Goal: Transaction & Acquisition: Book appointment/travel/reservation

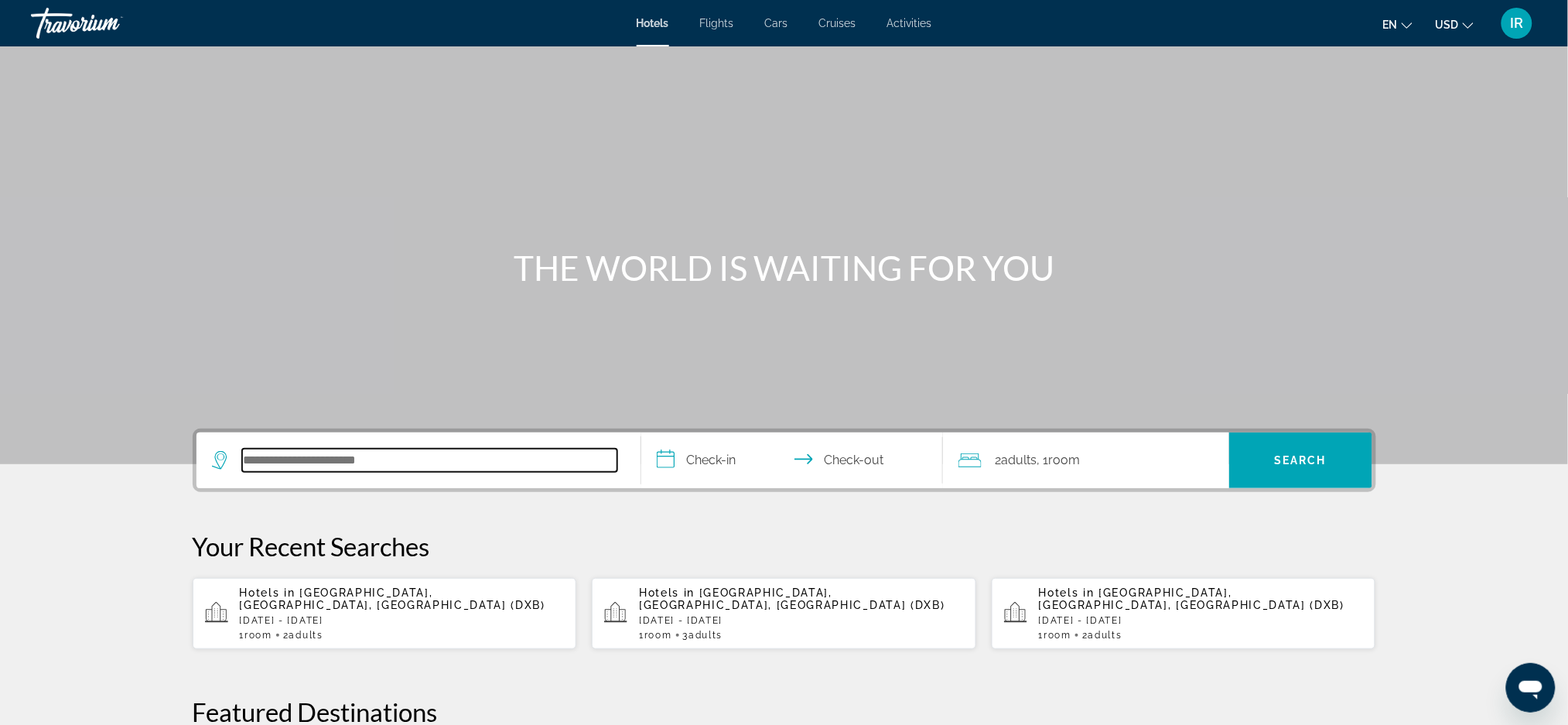
click at [429, 465] on input "Search hotel destination" at bounding box center [429, 460] width 375 height 24
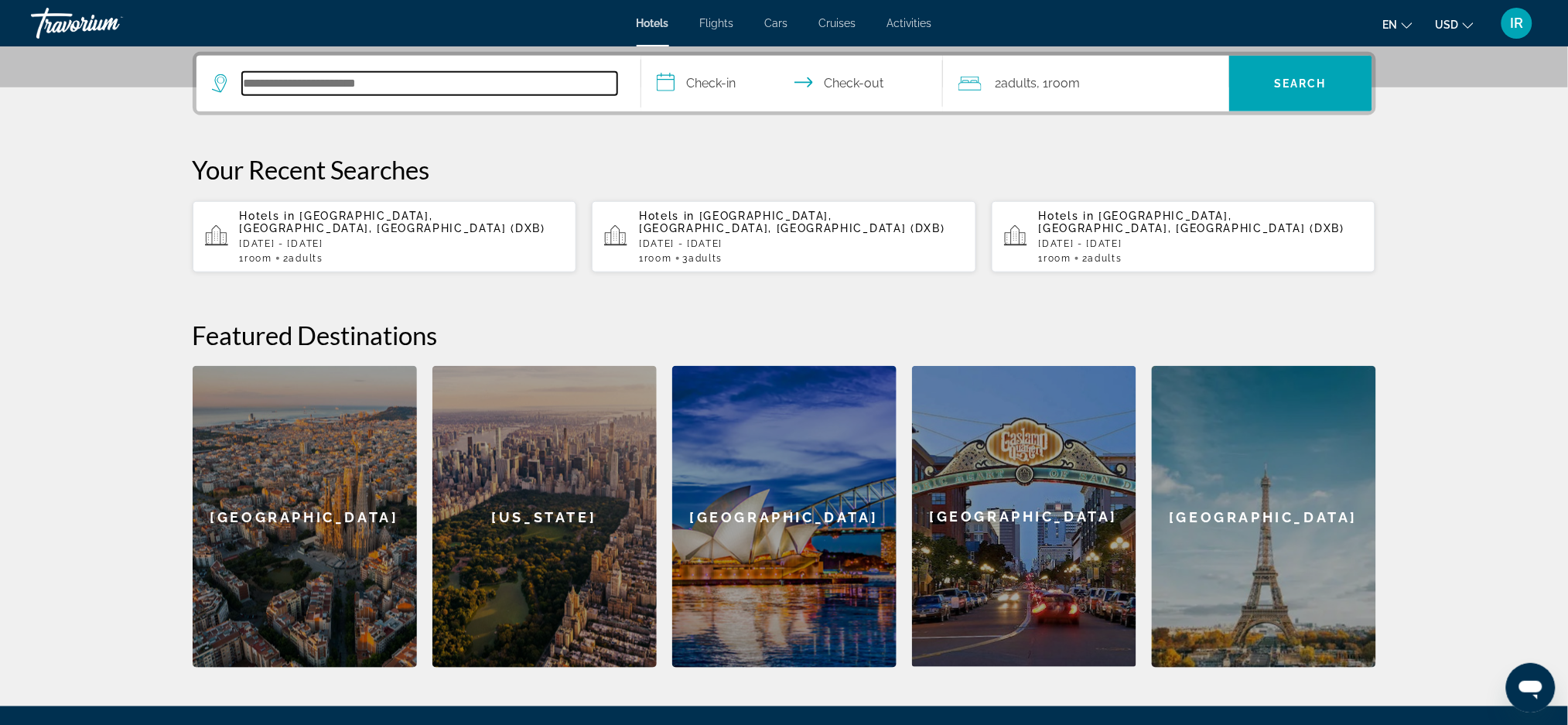
scroll to position [377, 0]
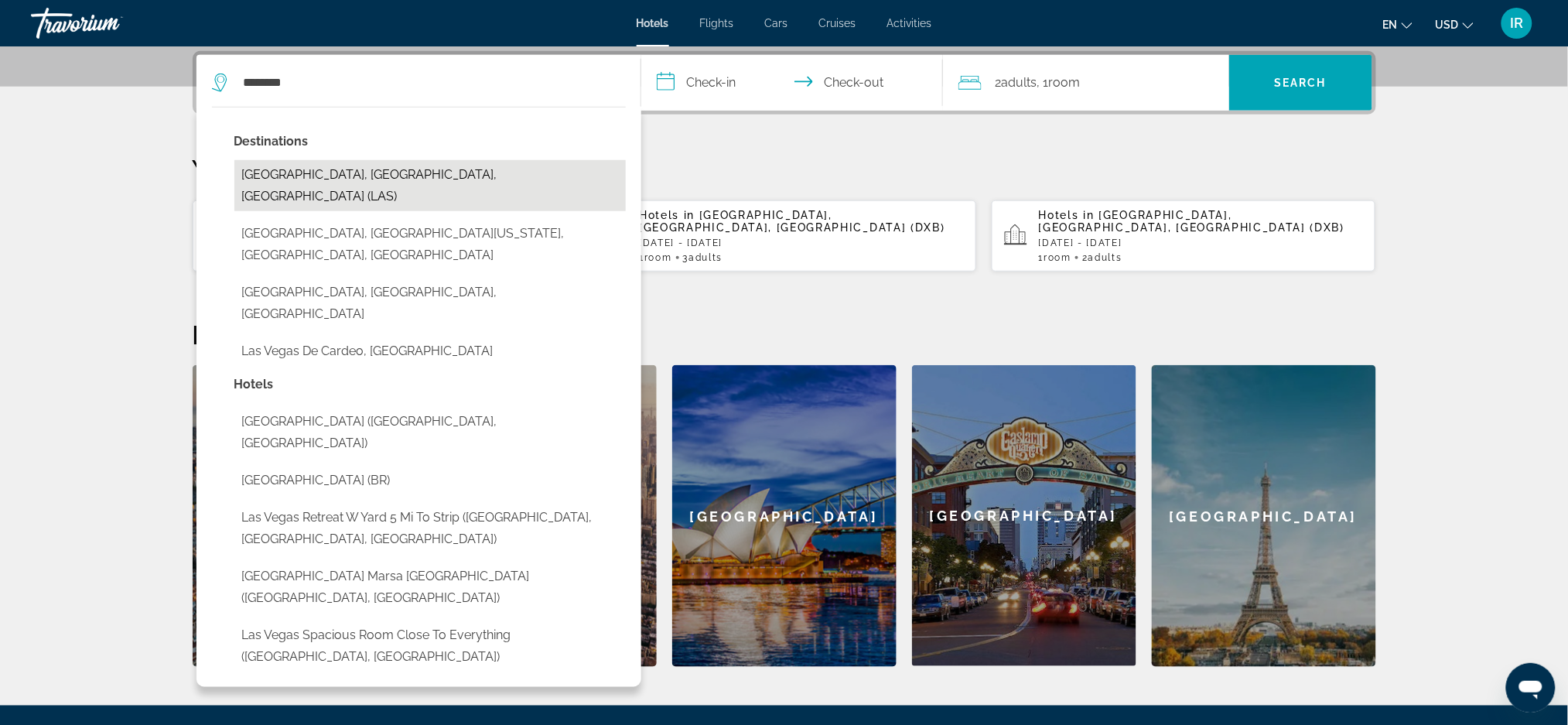
click at [398, 176] on button "[GEOGRAPHIC_DATA], [GEOGRAPHIC_DATA], [GEOGRAPHIC_DATA] (LAS)" at bounding box center [430, 186] width 391 height 51
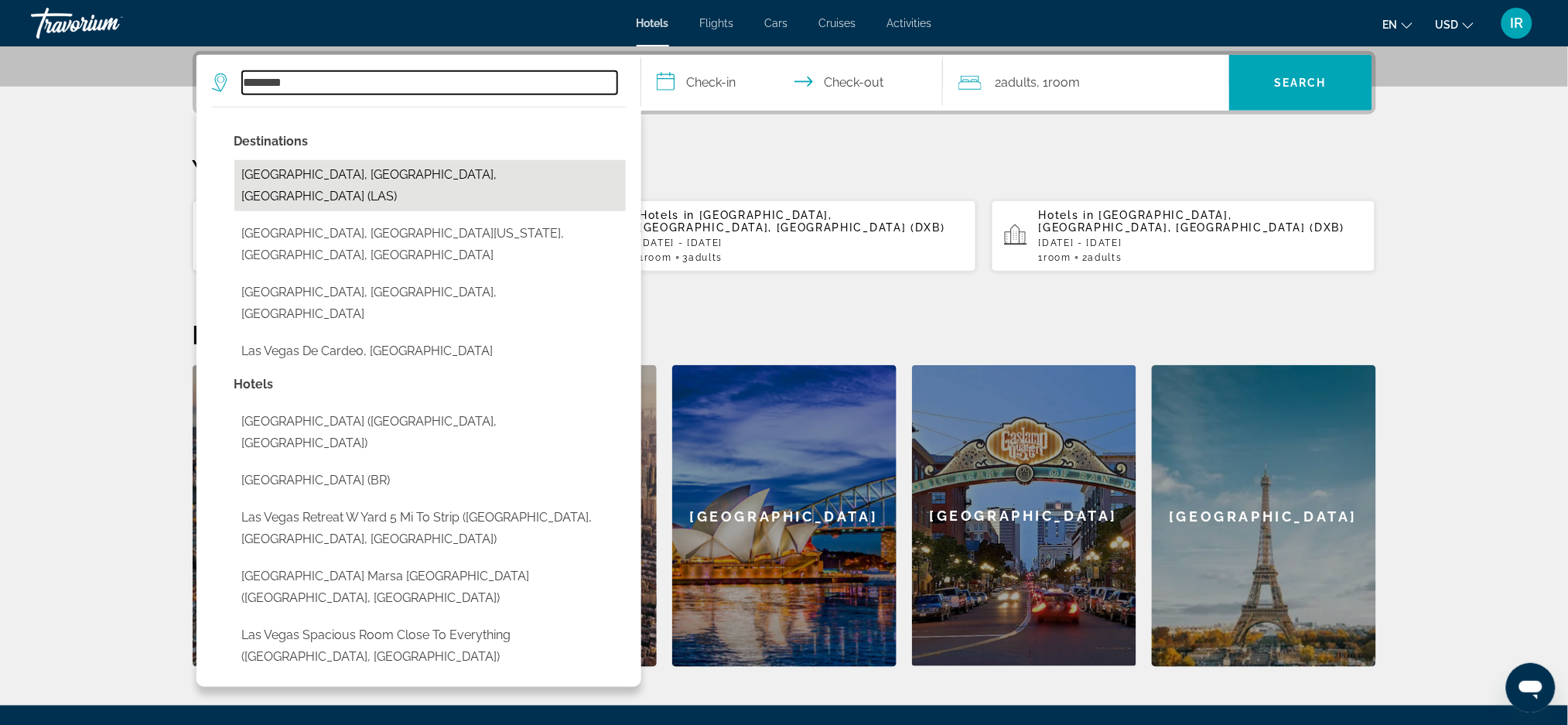
type input "**********"
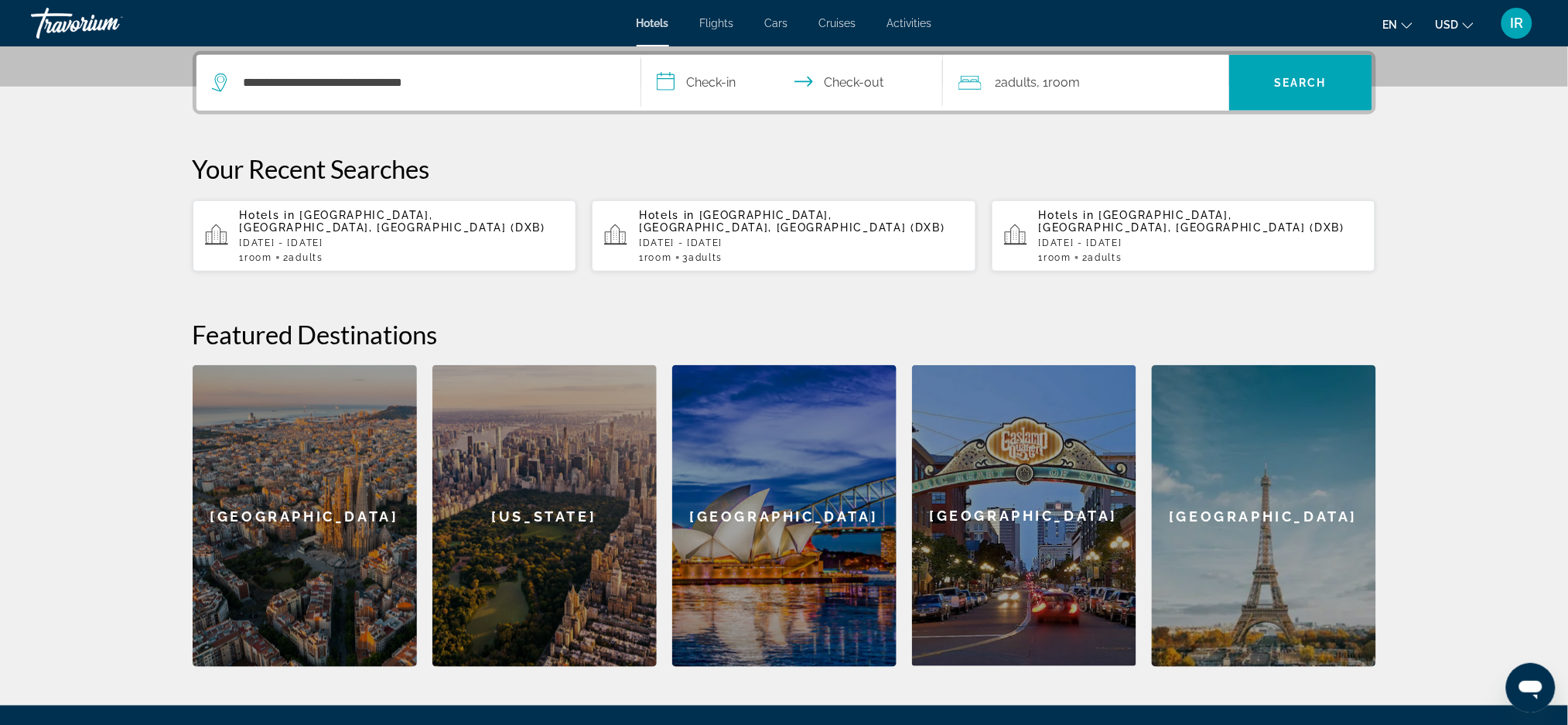
click at [726, 93] on input "**********" at bounding box center [795, 85] width 308 height 60
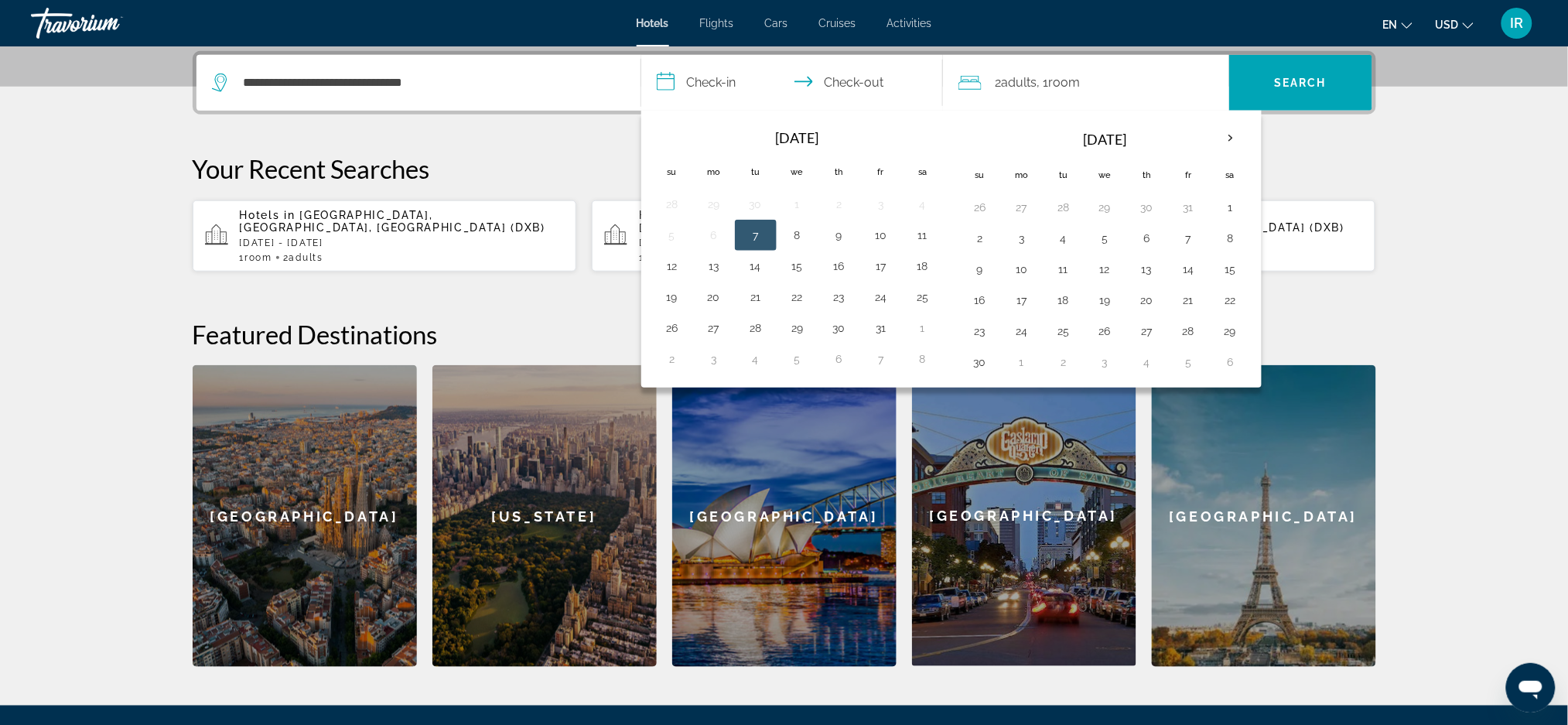
click at [1230, 133] on th "Next month" at bounding box center [1231, 139] width 42 height 34
click at [1065, 339] on button "30" at bounding box center [1063, 331] width 24 height 22
click at [1238, 337] on button "3" at bounding box center [1230, 331] width 24 height 22
type input "**********"
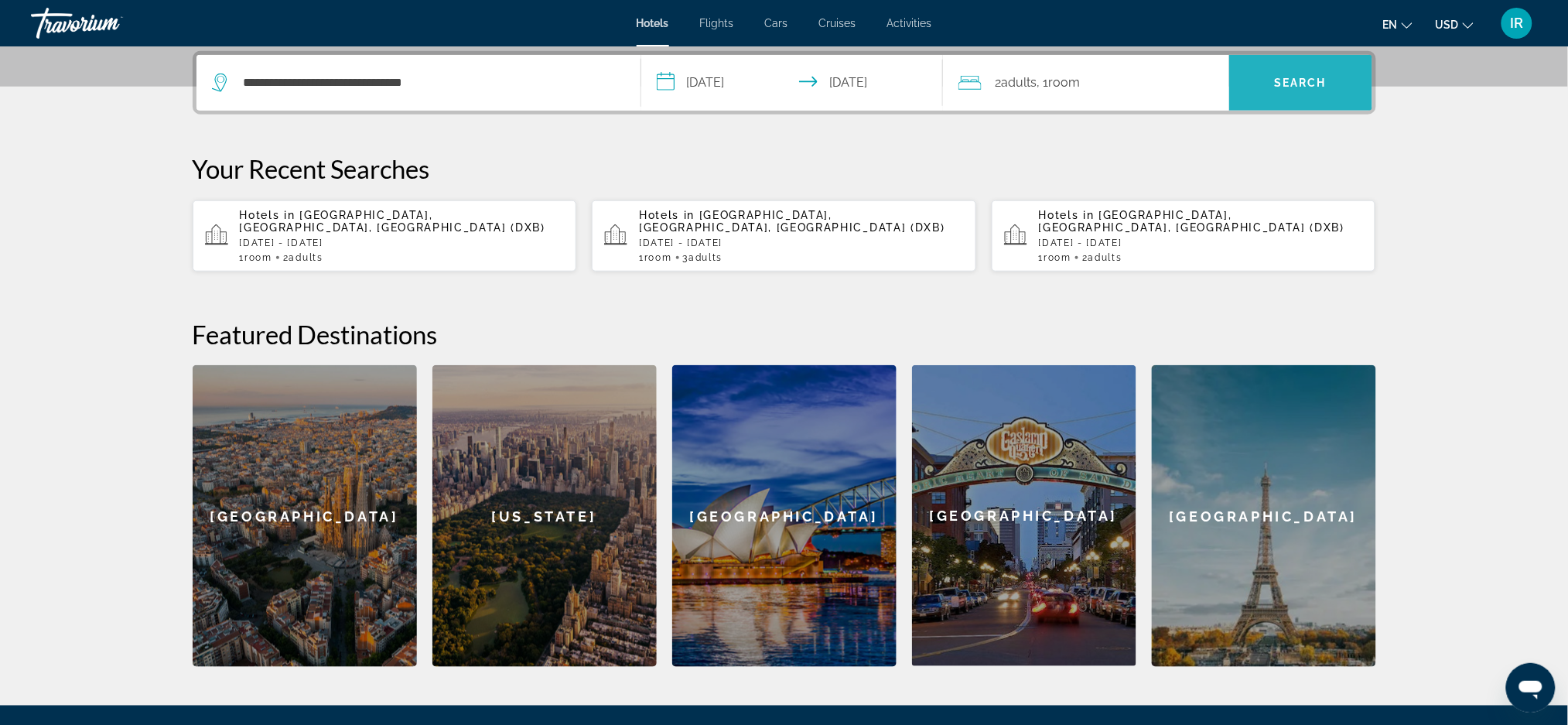
click at [1293, 77] on span "Search" at bounding box center [1300, 82] width 53 height 13
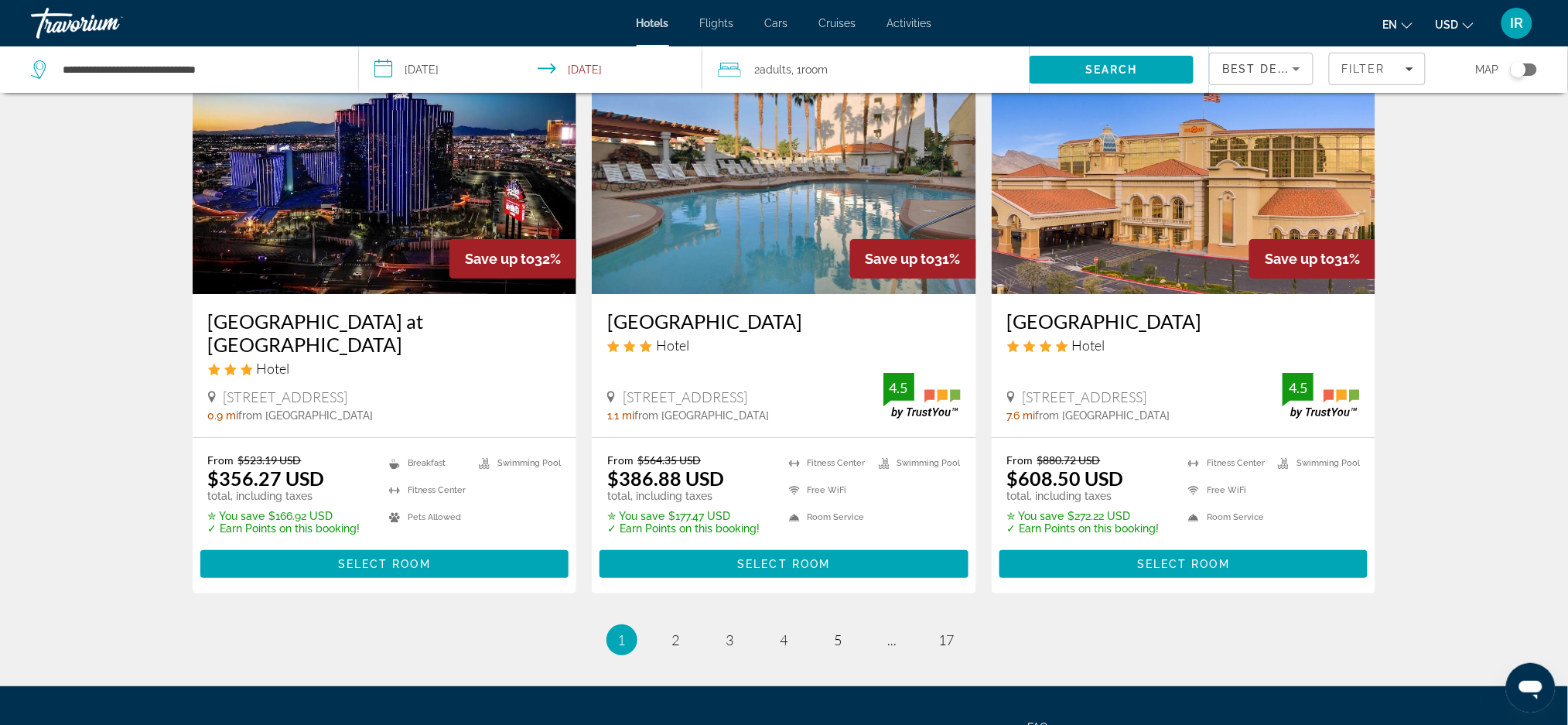
scroll to position [1904, 0]
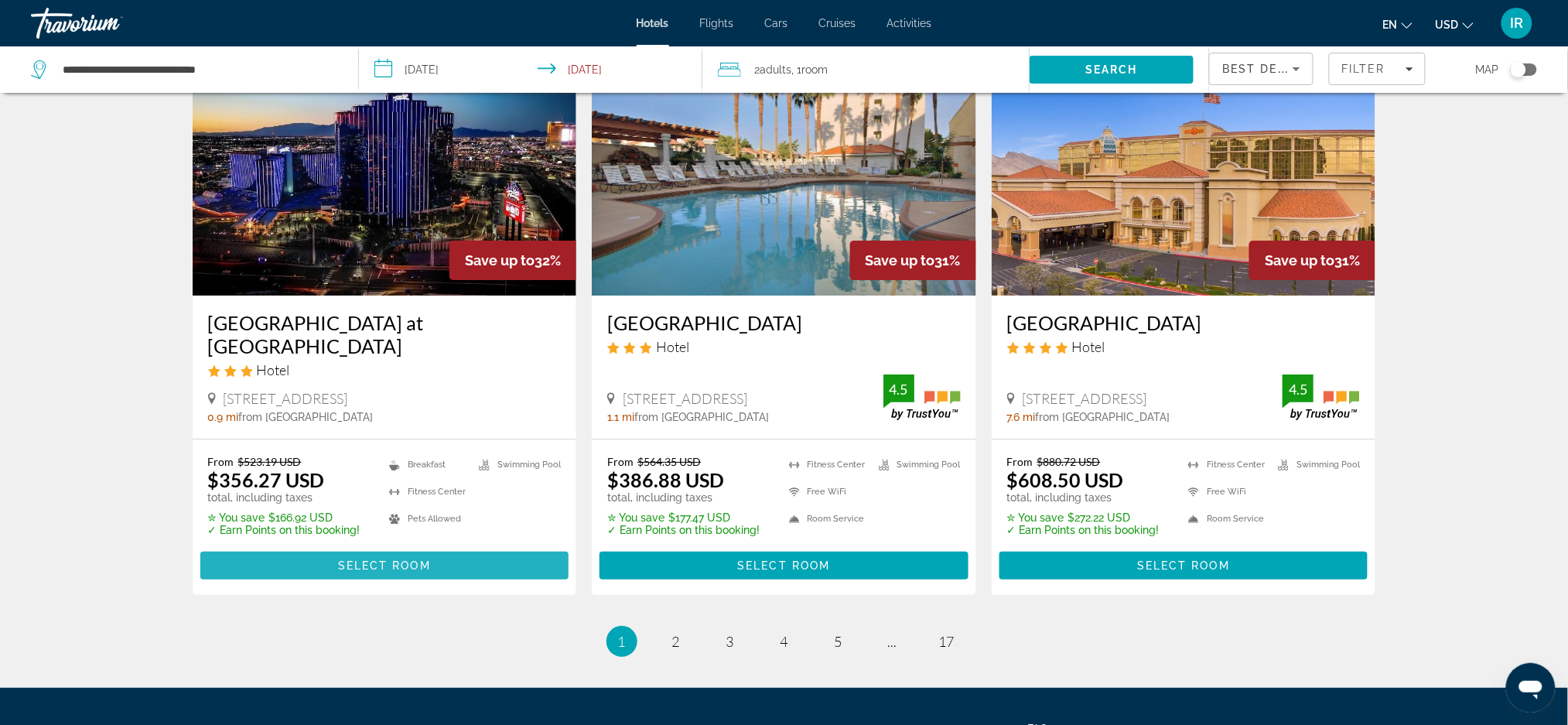
click at [387, 560] on span "Select Room" at bounding box center [385, 565] width 93 height 13
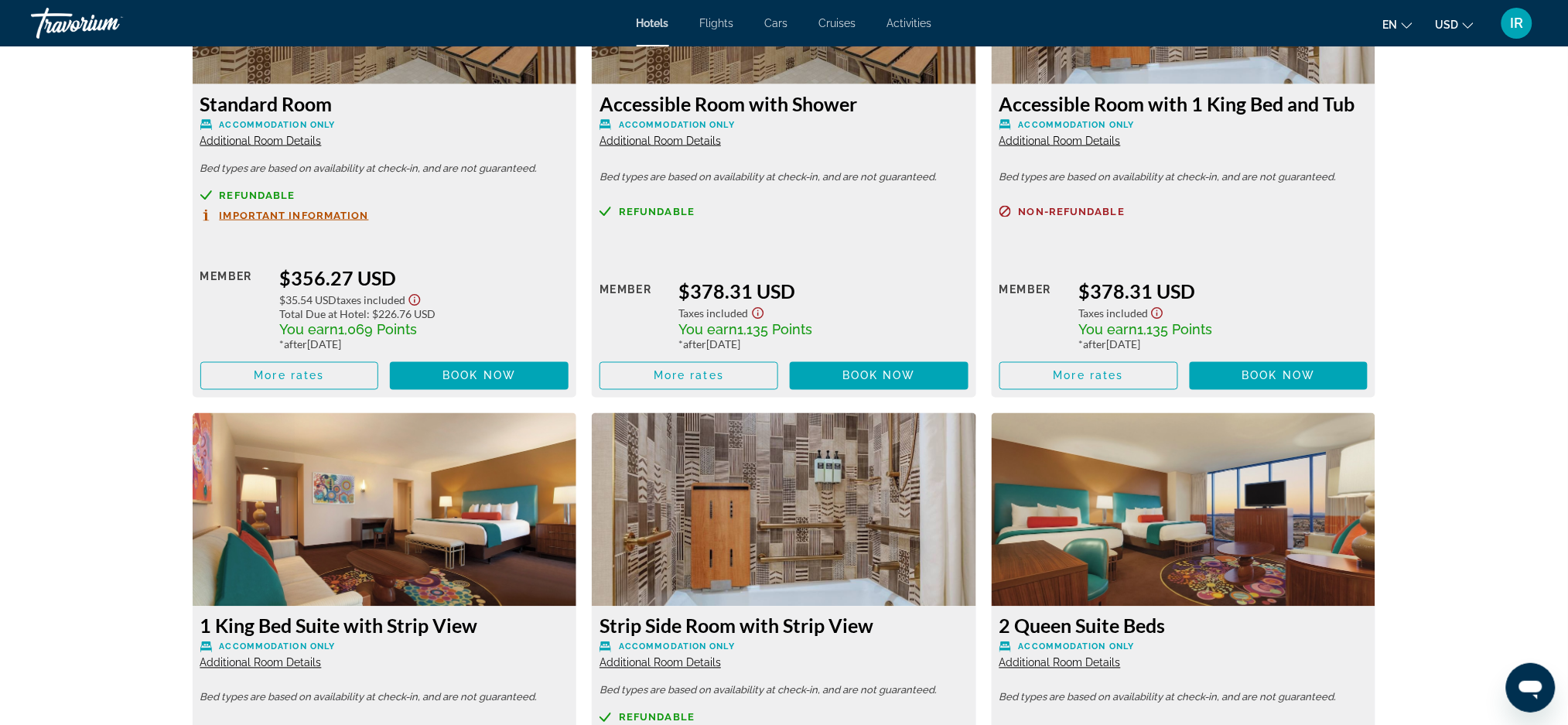
scroll to position [2837, 0]
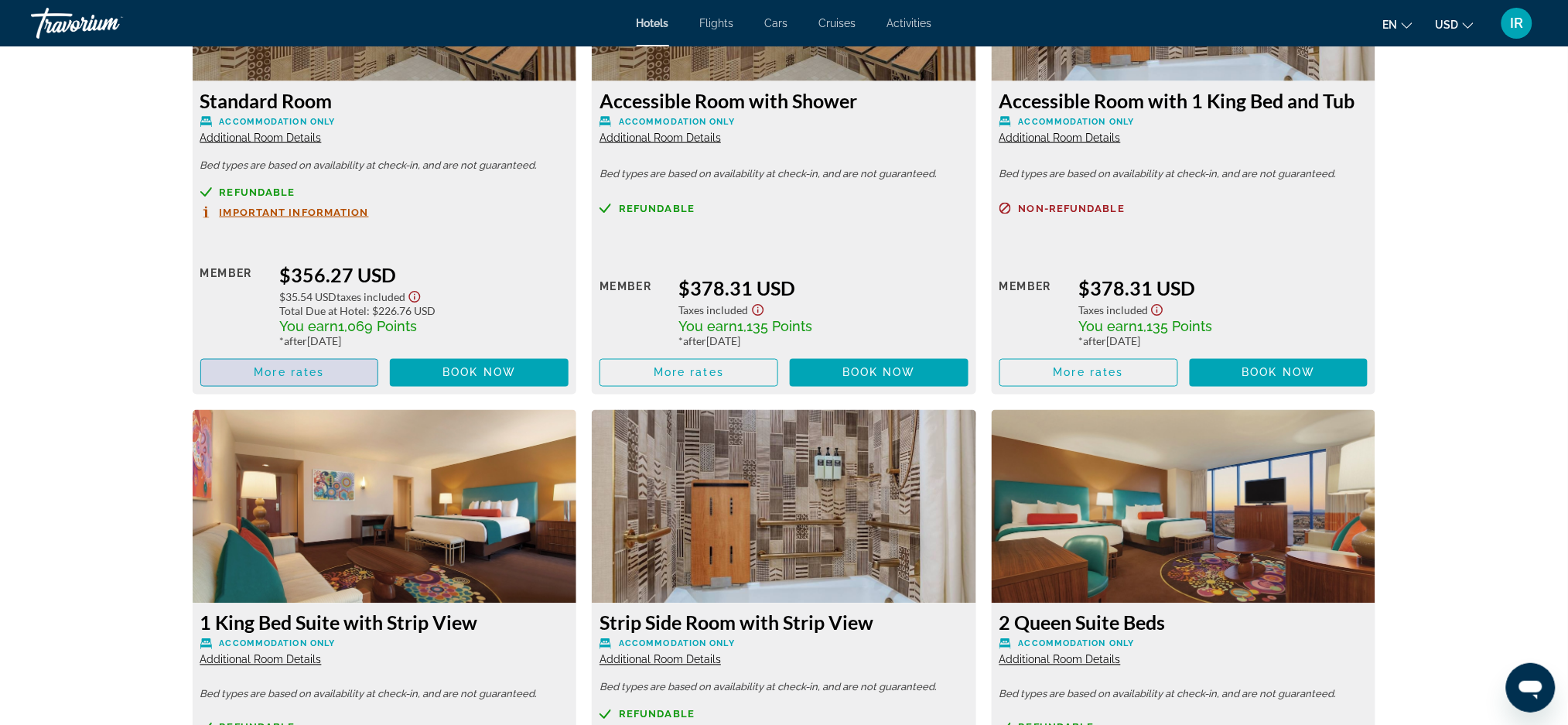
click at [267, 390] on span "Main content" at bounding box center [289, 373] width 177 height 37
click at [286, 375] on span "More rates" at bounding box center [289, 373] width 71 height 13
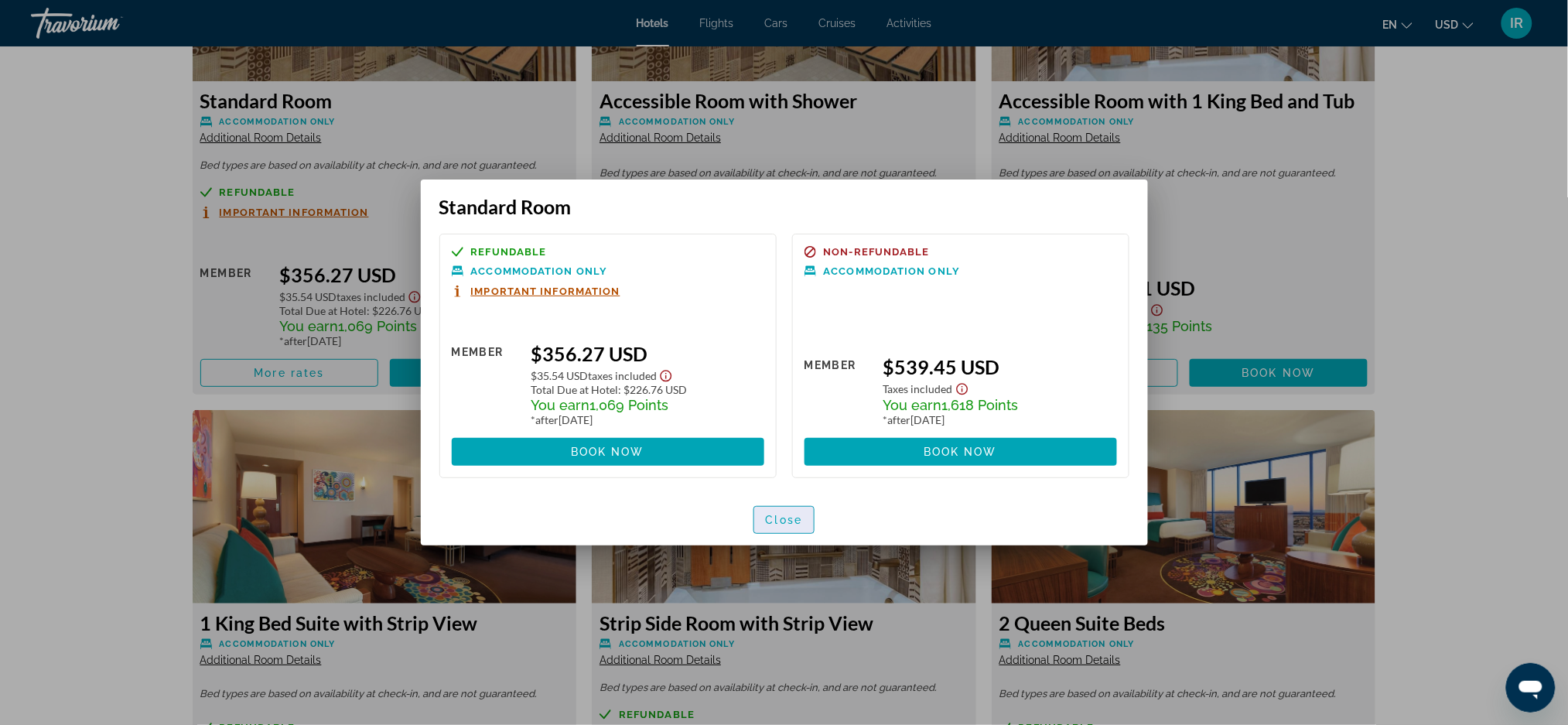
click at [785, 510] on span "button" at bounding box center [784, 520] width 60 height 37
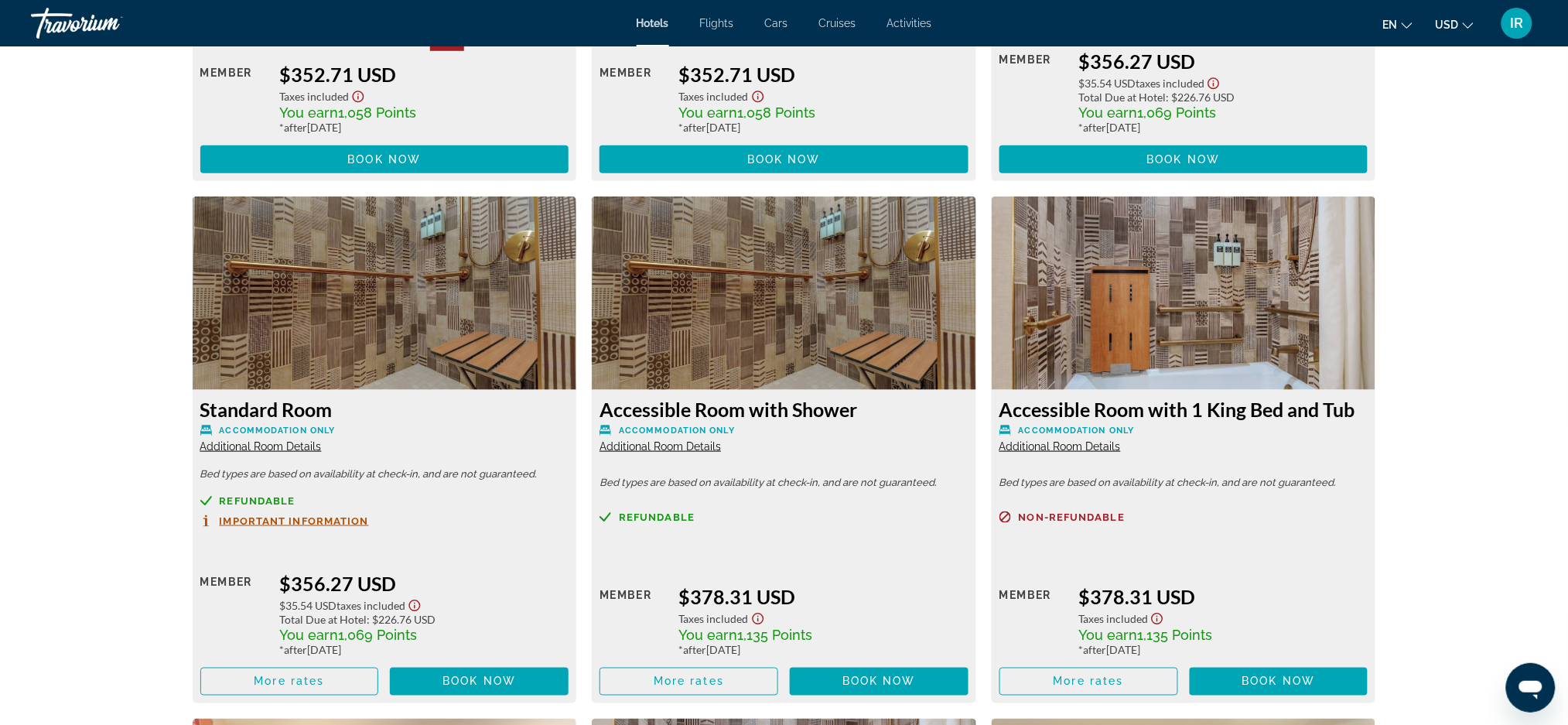
click at [1406, 543] on div "Overview Type Hotel Address [STREET_ADDRESS] Description Amenities Head straigh…" at bounding box center [784, 223] width 1245 height 4326
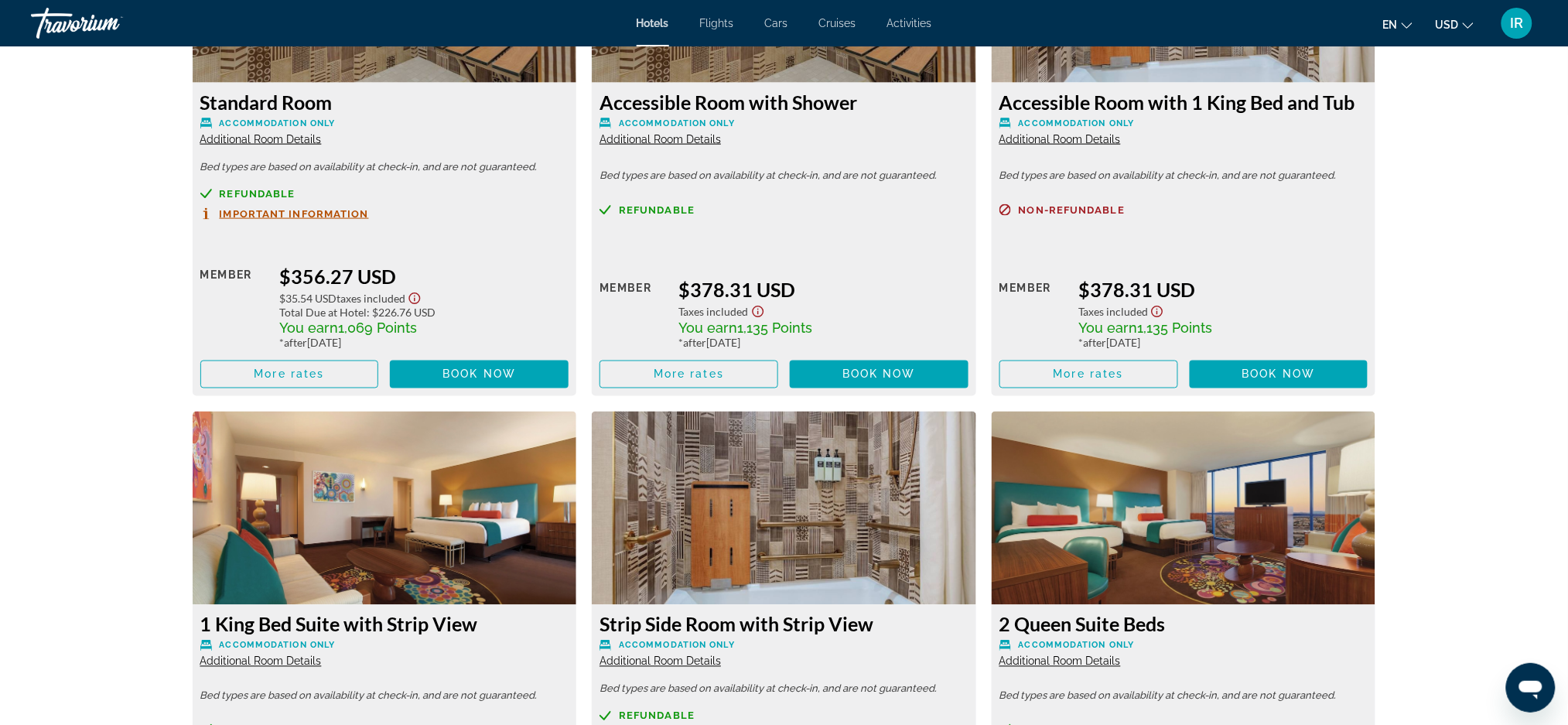
scroll to position [2838, 0]
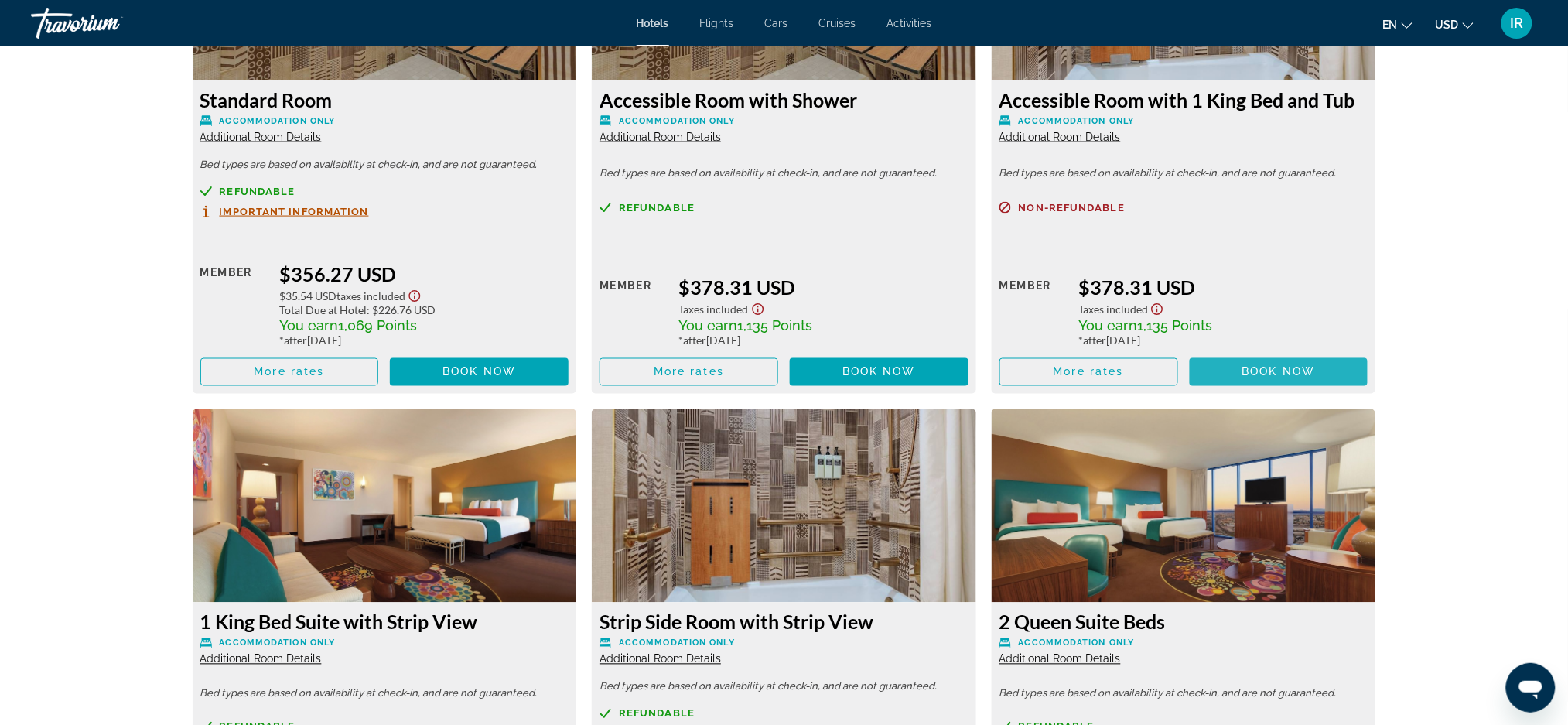
click at [1288, 378] on span "Book now" at bounding box center [1279, 372] width 74 height 13
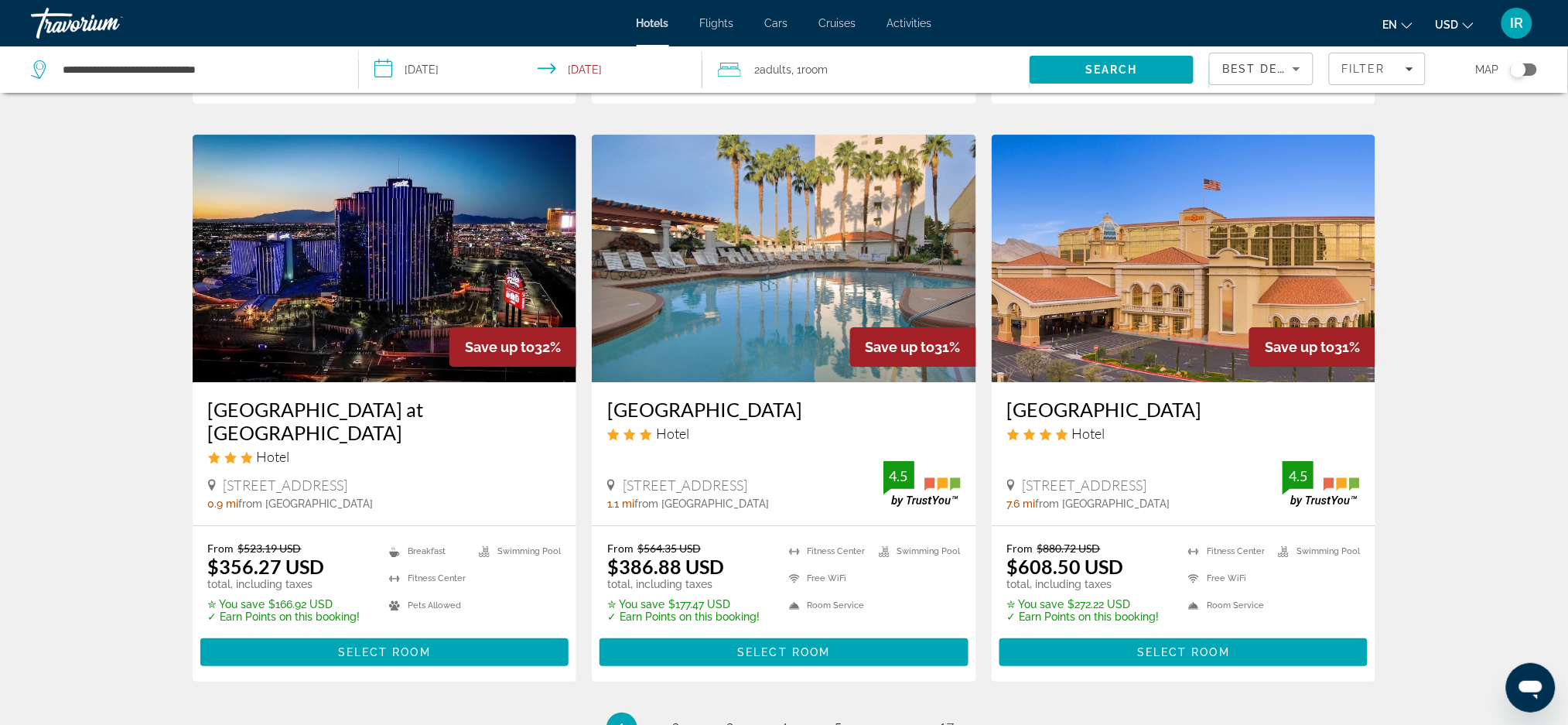
scroll to position [1818, 0]
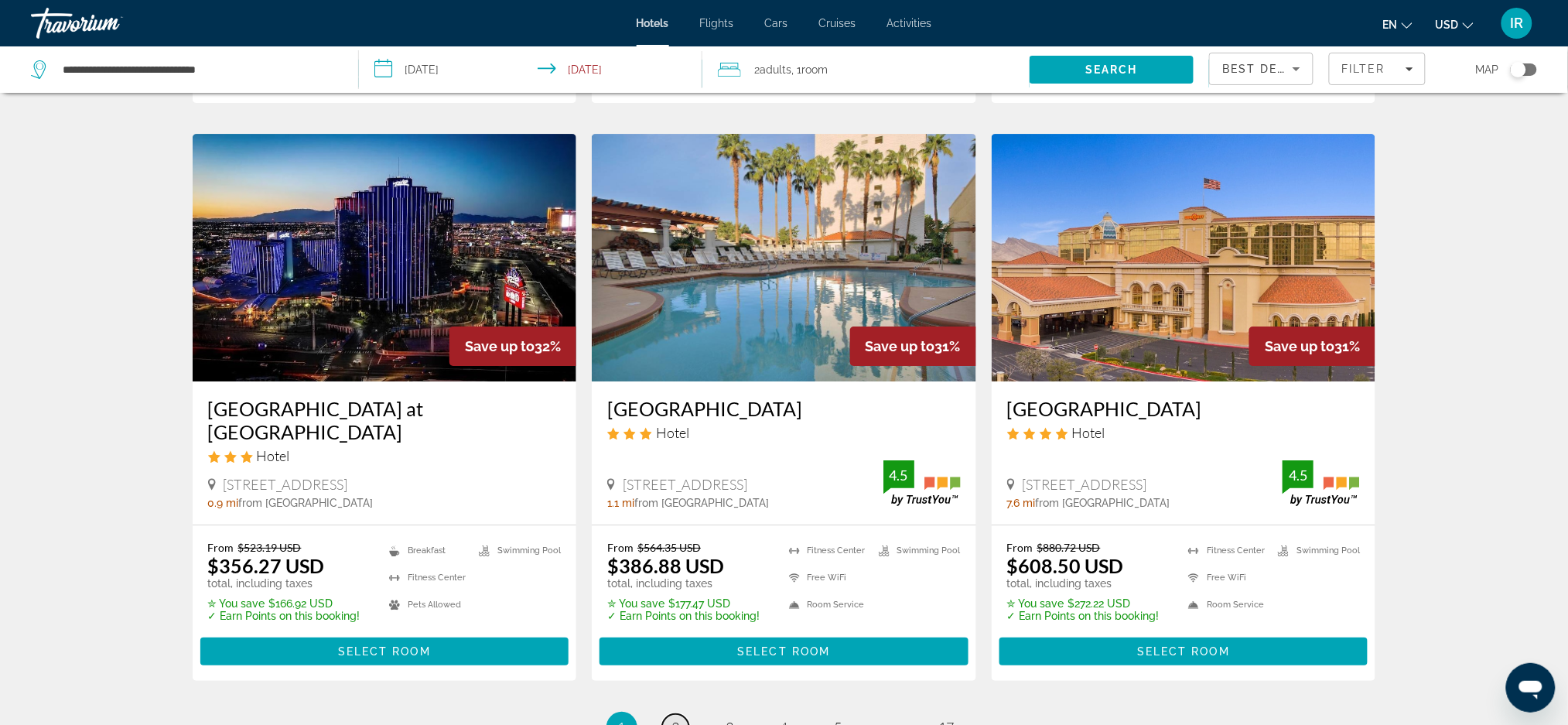
click at [675, 719] on span "2" at bounding box center [675, 728] width 8 height 17
